Goal: Information Seeking & Learning: Learn about a topic

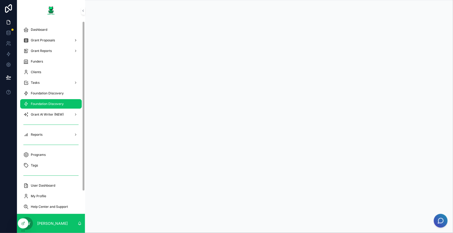
click at [50, 102] on span "Foundation Discovery" at bounding box center [47, 104] width 33 height 4
